Goal: Task Accomplishment & Management: Manage account settings

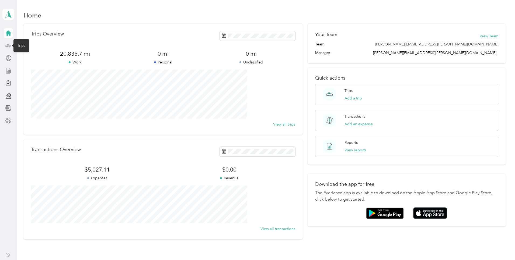
click at [8, 46] on icon at bounding box center [8, 46] width 6 height 6
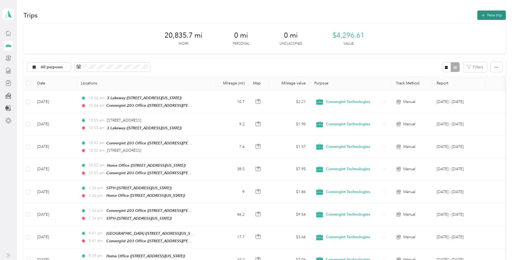
click at [477, 16] on button "New trip" at bounding box center [491, 14] width 29 height 9
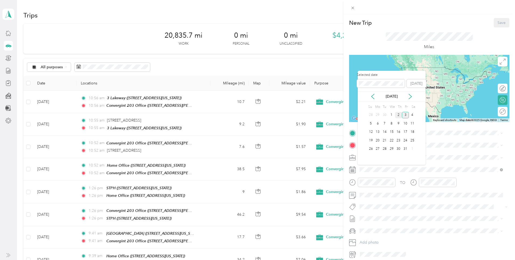
click at [398, 115] on div "2" at bounding box center [398, 115] width 7 height 7
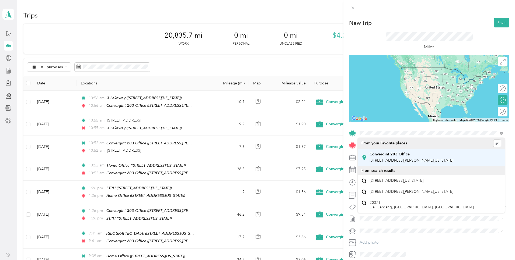
click at [388, 156] on strong "Convergint 203 Office" at bounding box center [389, 154] width 40 height 5
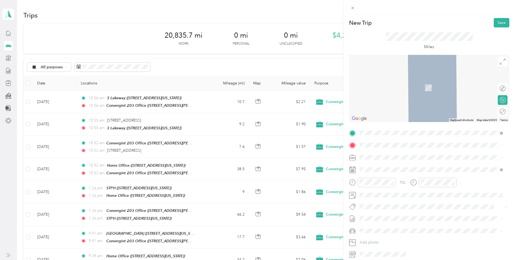
click at [382, 167] on strong "Home Office" at bounding box center [380, 166] width 23 height 5
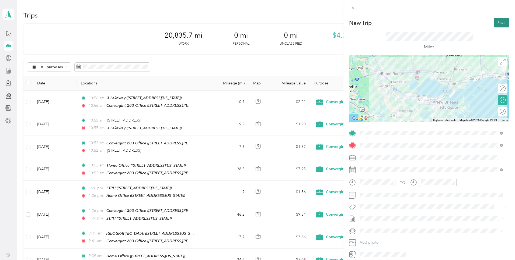
click at [495, 22] on button "Save" at bounding box center [501, 22] width 16 height 9
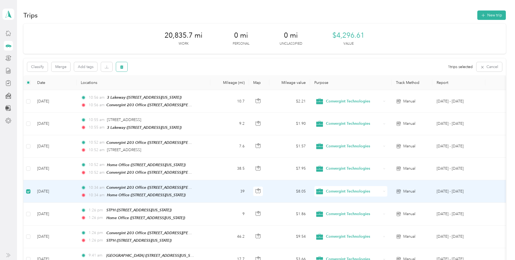
click at [127, 67] on button "button" at bounding box center [121, 66] width 11 height 9
click at [201, 90] on button "Yes" at bounding box center [201, 89] width 10 height 9
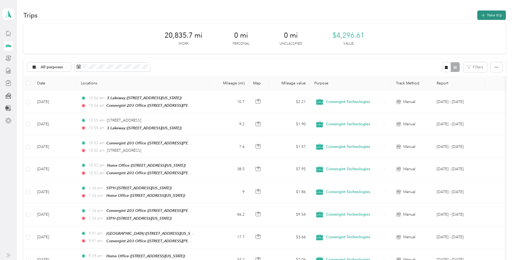
click at [477, 16] on button "New trip" at bounding box center [491, 14] width 29 height 9
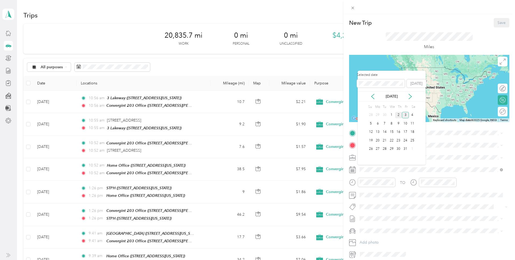
click at [398, 114] on div "2" at bounding box center [398, 115] width 7 height 7
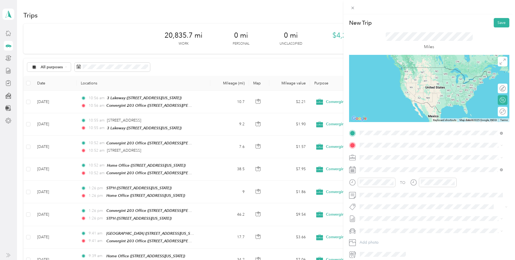
click at [381, 155] on strong "Convergint 203 Office" at bounding box center [389, 154] width 40 height 5
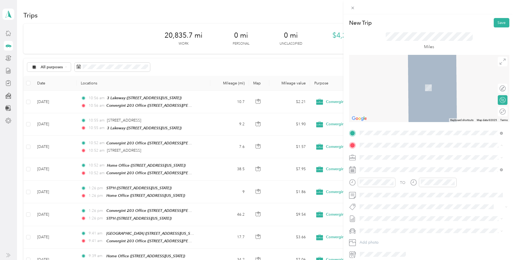
click at [377, 166] on strong "Home Office" at bounding box center [380, 166] width 23 height 5
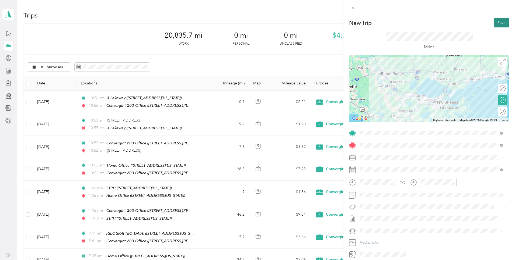
click at [496, 24] on button "Save" at bounding box center [501, 22] width 16 height 9
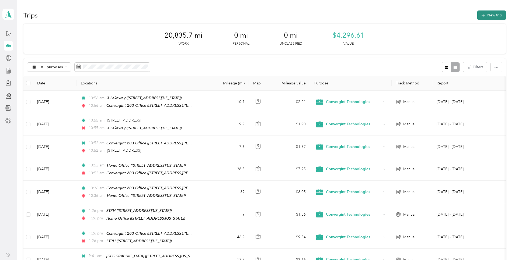
click at [477, 17] on button "New trip" at bounding box center [491, 14] width 29 height 9
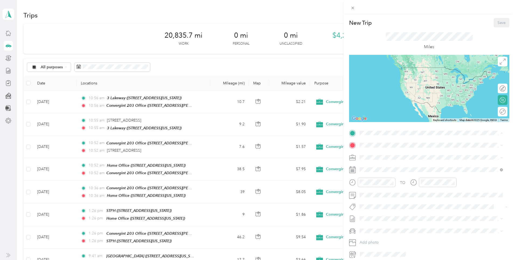
click at [378, 160] on span "[STREET_ADDRESS][US_STATE]" at bounding box center [396, 160] width 54 height 5
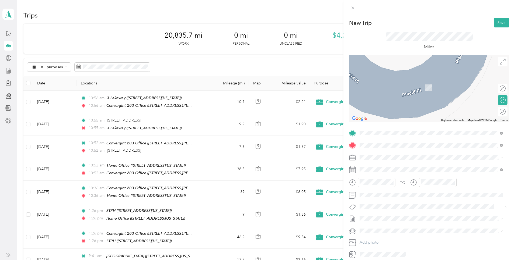
click at [378, 165] on span "[STREET_ADDRESS][US_STATE]" at bounding box center [396, 164] width 54 height 5
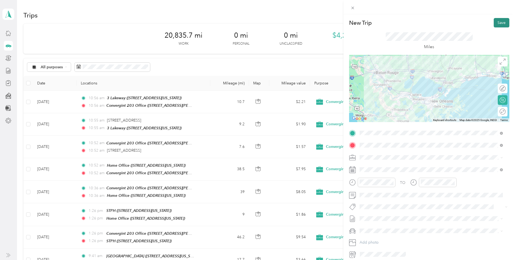
click at [493, 23] on button "Save" at bounding box center [501, 22] width 16 height 9
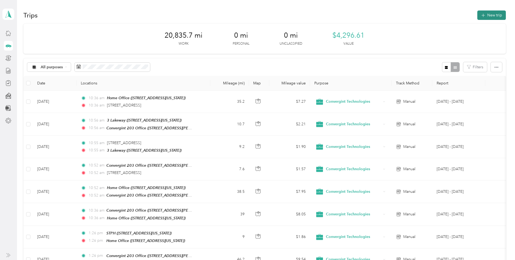
click at [477, 16] on button "New trip" at bounding box center [491, 14] width 29 height 9
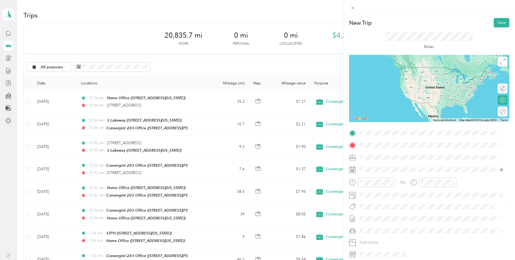
click at [388, 154] on span "[STREET_ADDRESS][US_STATE]" at bounding box center [396, 152] width 54 height 5
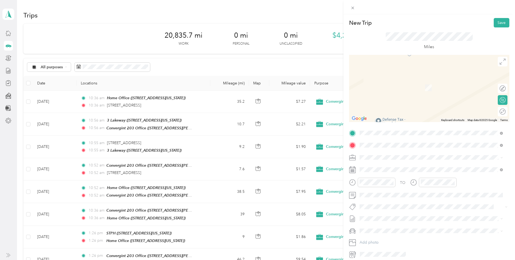
click at [392, 168] on div "Convergint 203 Office [STREET_ADDRESS][PERSON_NAME][US_STATE]" at bounding box center [411, 169] width 84 height 11
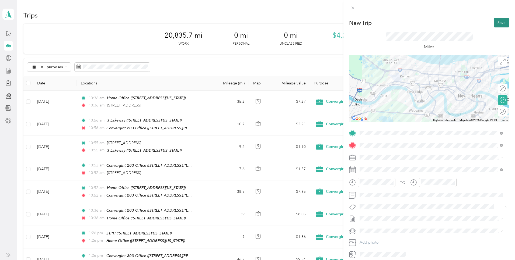
click at [493, 24] on button "Save" at bounding box center [501, 22] width 16 height 9
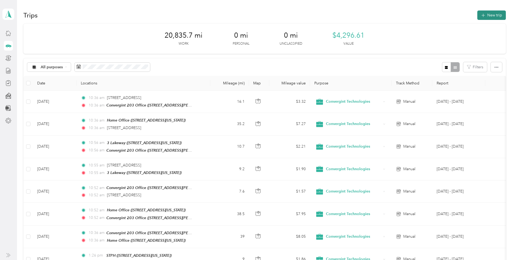
click at [477, 15] on button "New trip" at bounding box center [491, 14] width 29 height 9
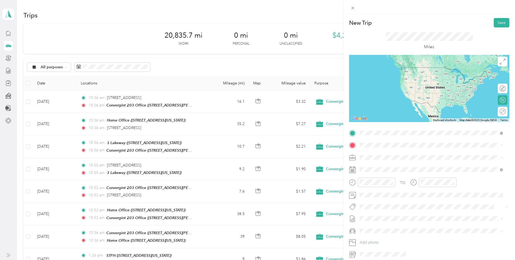
click at [386, 160] on span "[STREET_ADDRESS][PERSON_NAME][US_STATE]" at bounding box center [411, 160] width 84 height 5
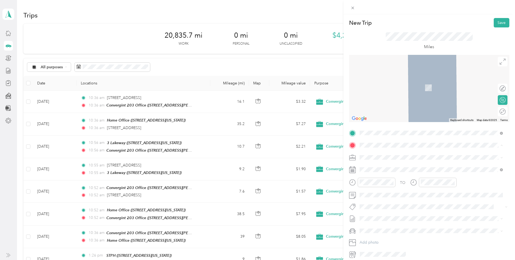
click at [384, 170] on div "Home Office [STREET_ADDRESS][US_STATE]" at bounding box center [396, 169] width 54 height 11
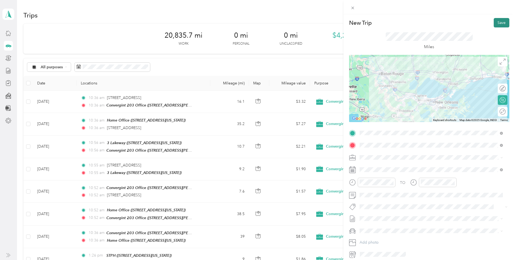
click at [493, 22] on button "Save" at bounding box center [501, 22] width 16 height 9
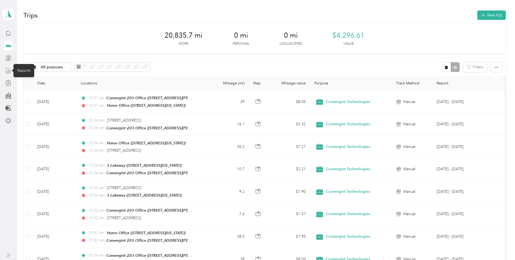
click at [8, 69] on icon at bounding box center [8, 71] width 6 height 6
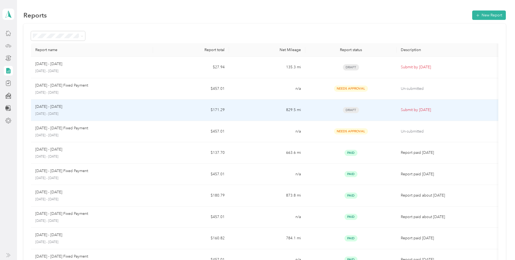
click at [343, 110] on span "Draft" at bounding box center [351, 110] width 16 height 6
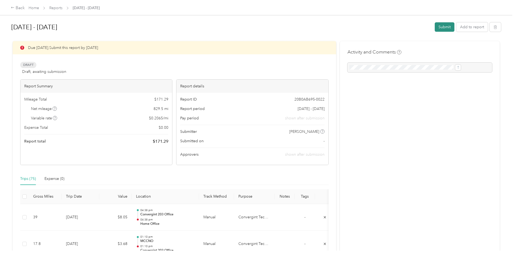
click at [434, 26] on button "Submit" at bounding box center [444, 26] width 20 height 9
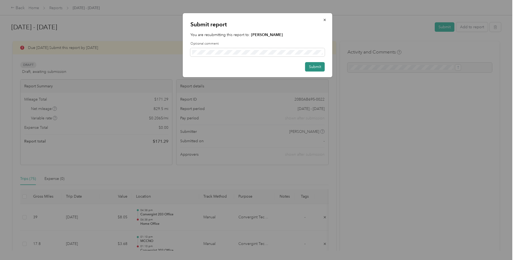
click at [316, 66] on button "Submit" at bounding box center [315, 66] width 20 height 9
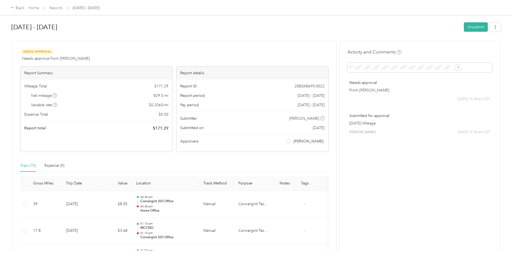
click at [499, 97] on div "Back Home Reports [DATE] - [DATE] [DATE] - [DATE] Unsubmit Needs Approval Needs…" at bounding box center [256, 130] width 512 height 260
click at [489, 105] on div "Back Home Reports [DATE] - [DATE] [DATE] - [DATE] Unsubmit Needs Approval Needs…" at bounding box center [256, 130] width 512 height 260
click at [473, 127] on div "Back Home Reports [DATE] - [DATE] [DATE] - [DATE] Unsubmit Needs Approval Needs…" at bounding box center [256, 130] width 512 height 260
